Goal: Task Accomplishment & Management: Complete application form

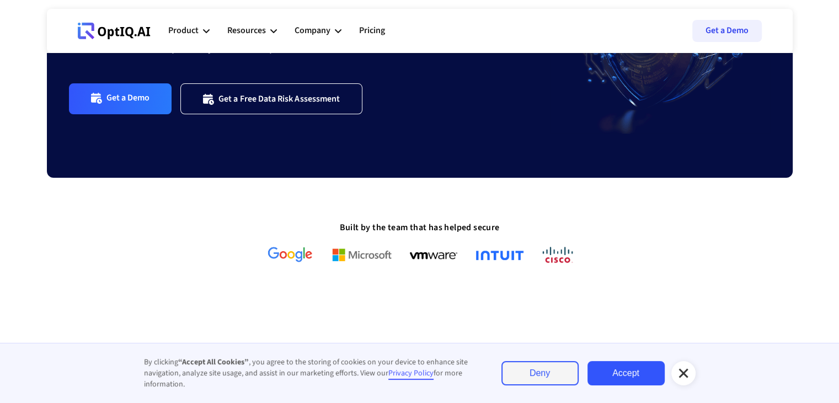
scroll to position [209, 0]
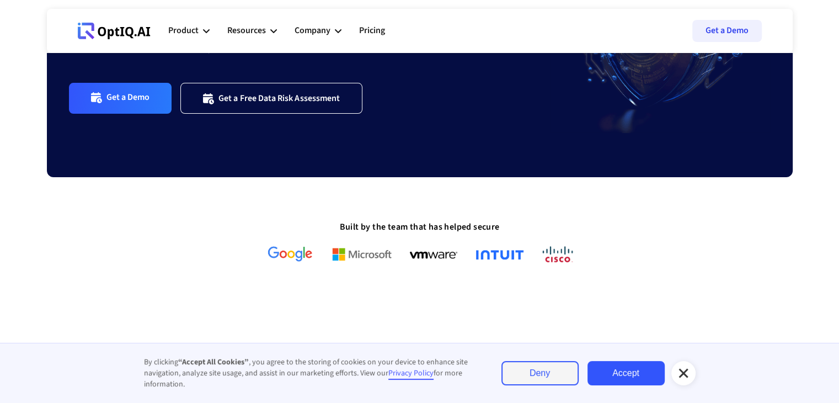
click at [685, 374] on icon at bounding box center [683, 372] width 13 height 13
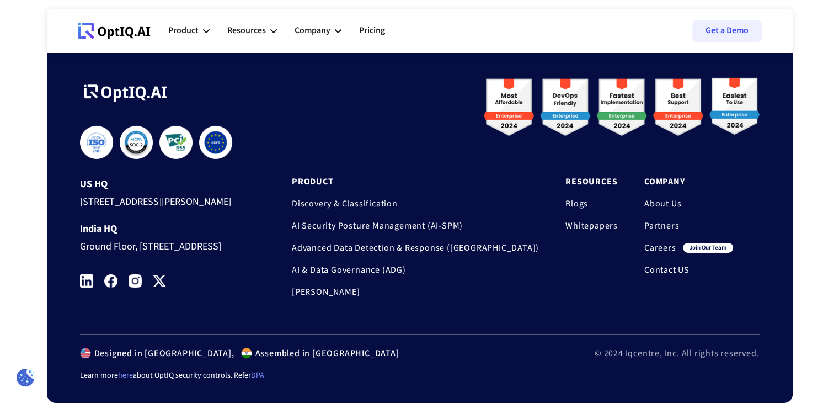
scroll to position [3732, 0]
click at [658, 242] on link "Careers" at bounding box center [661, 247] width 32 height 11
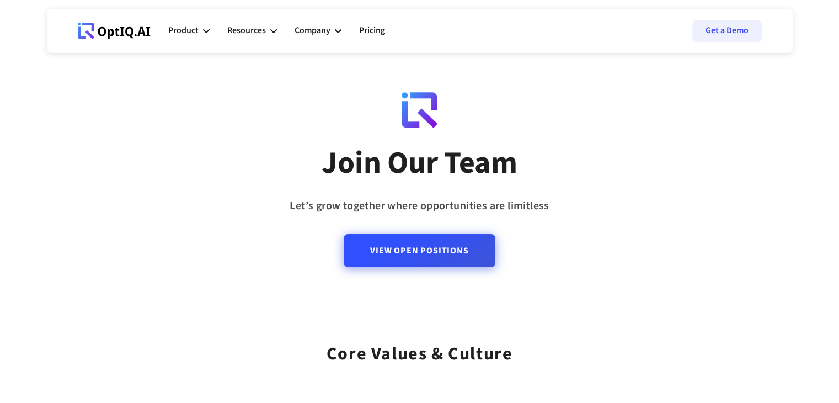
click at [424, 260] on link "View Open Positions" at bounding box center [419, 250] width 151 height 33
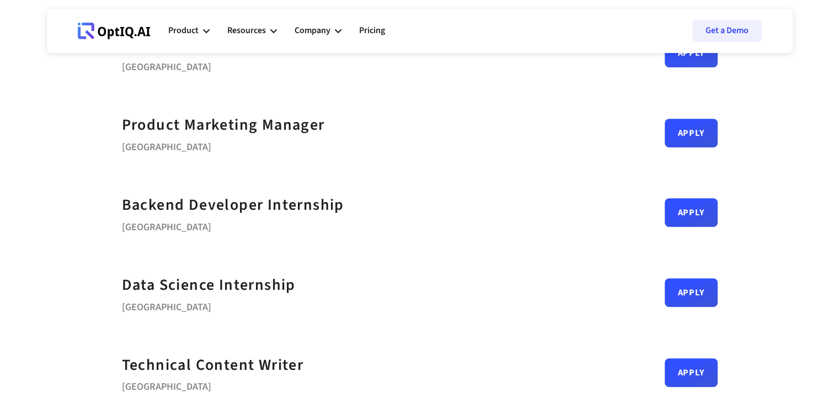
scroll to position [434, 0]
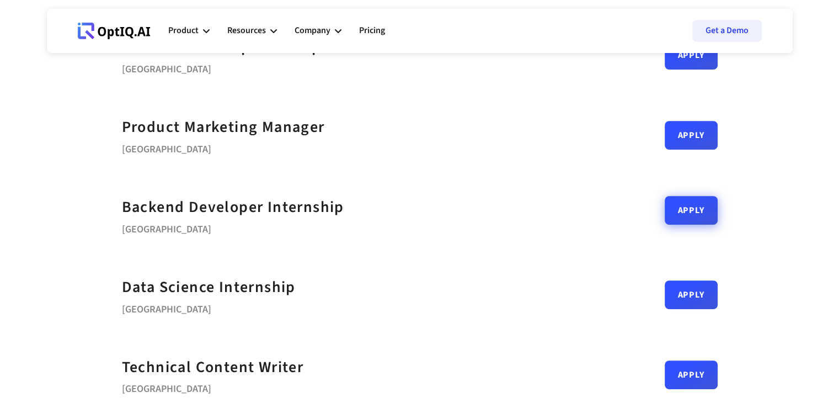
click at [692, 216] on link "Apply" at bounding box center [691, 210] width 53 height 29
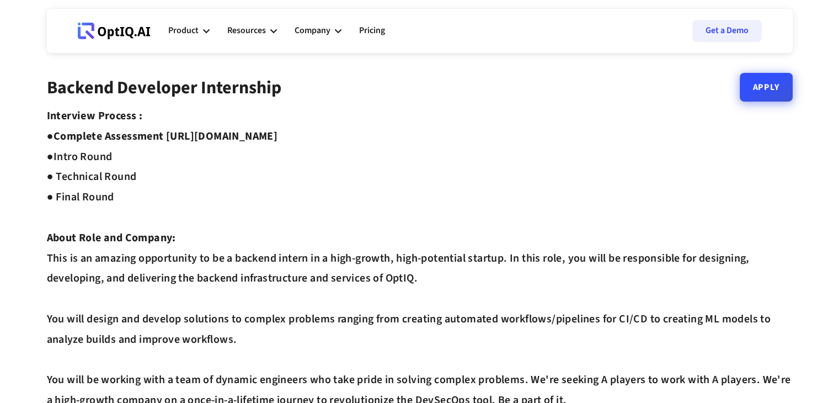
click at [771, 89] on link "Apply" at bounding box center [766, 87] width 53 height 29
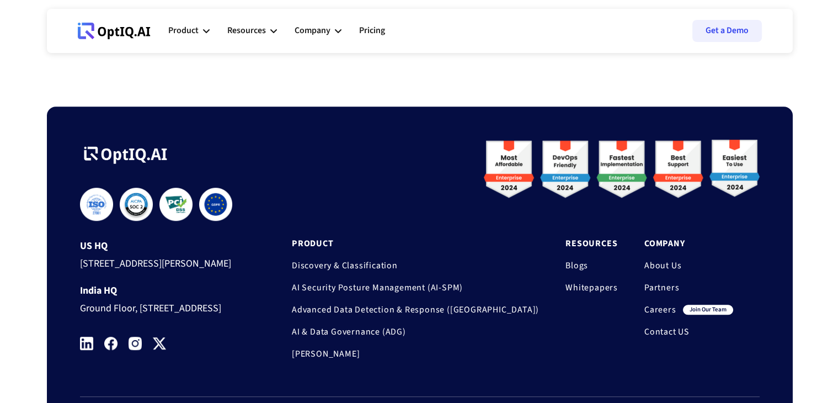
scroll to position [810, 0]
